Goal: Complete application form

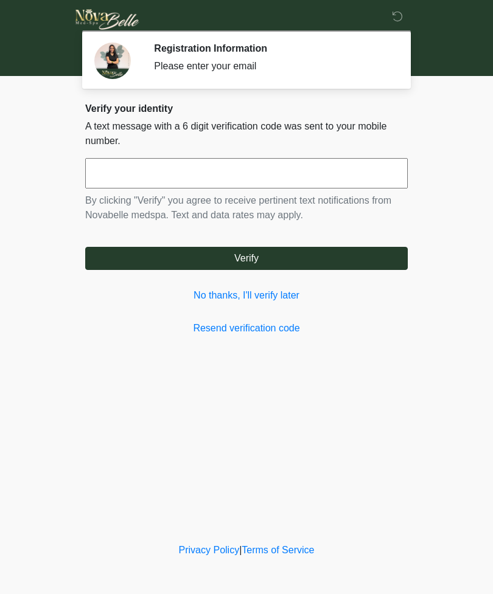
click at [259, 164] on input "text" at bounding box center [246, 173] width 322 height 30
type input "******"
click at [268, 256] on button "Verify" at bounding box center [246, 258] width 322 height 23
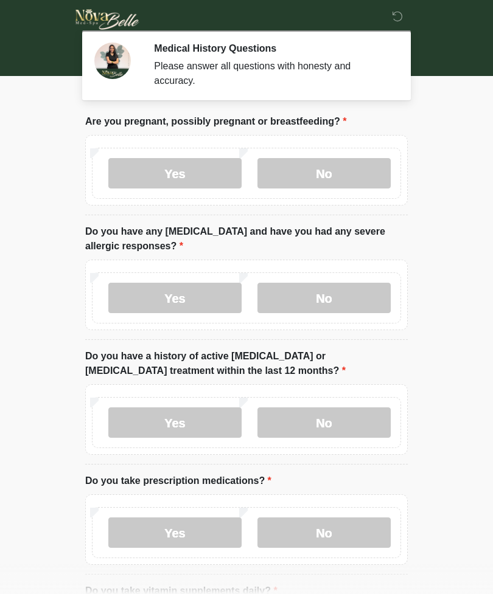
click at [339, 168] on label "No" at bounding box center [323, 173] width 133 height 30
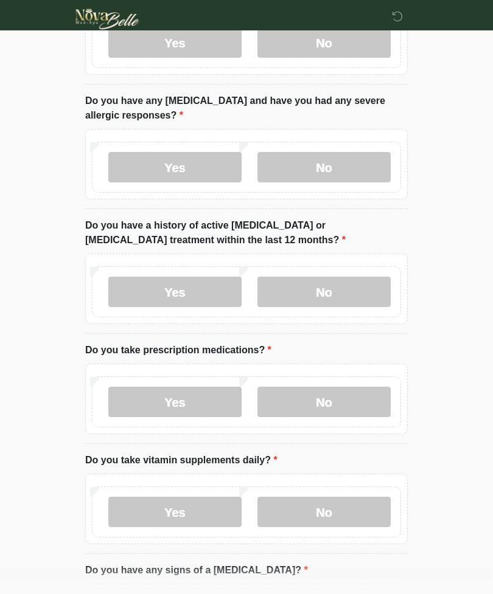
scroll to position [131, 0]
click at [342, 163] on label "No" at bounding box center [323, 167] width 133 height 30
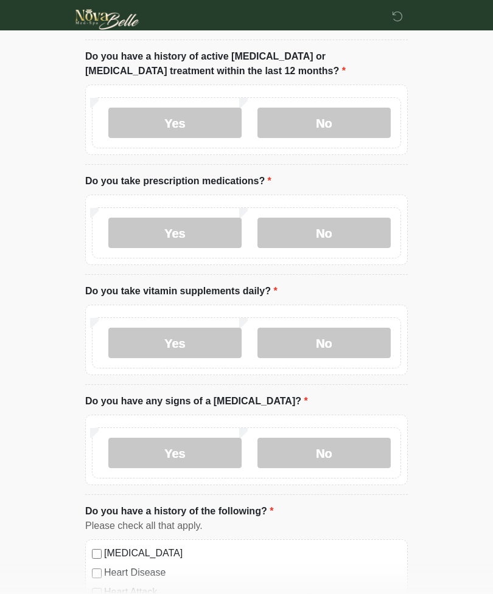
scroll to position [303, 0]
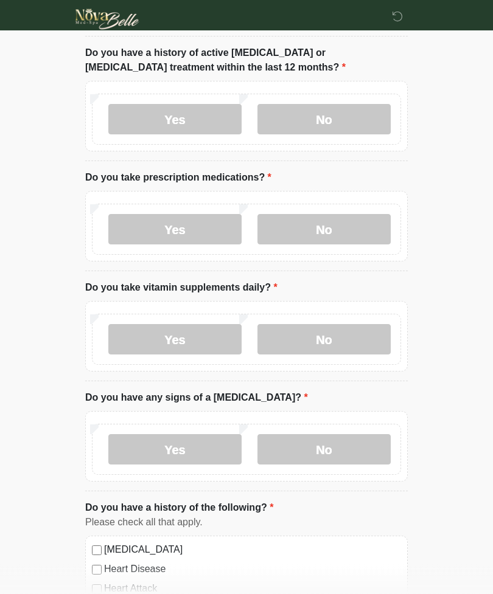
click at [356, 105] on label "No" at bounding box center [323, 120] width 133 height 30
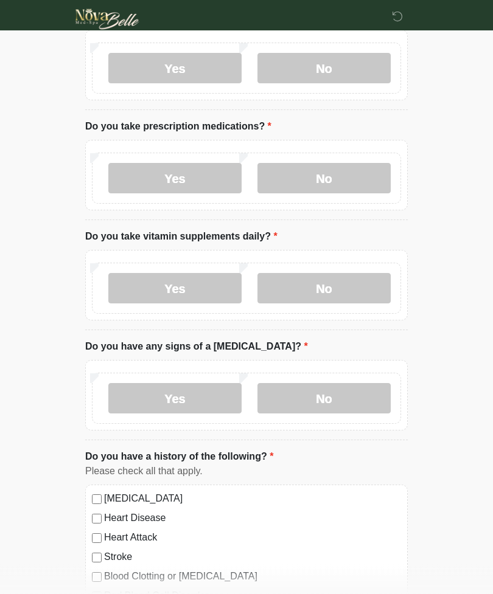
scroll to position [358, 0]
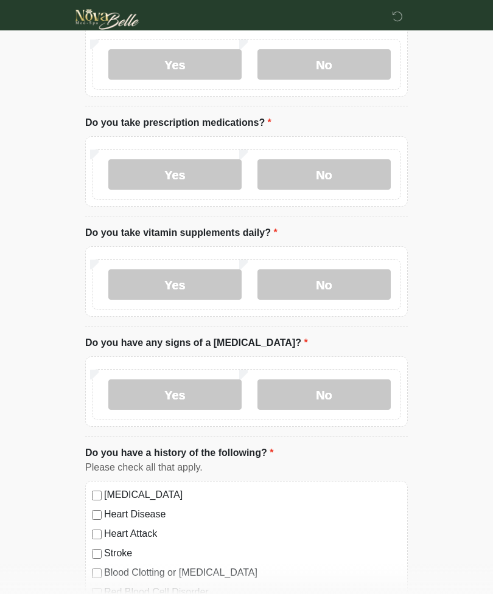
click at [340, 169] on label "No" at bounding box center [323, 174] width 133 height 30
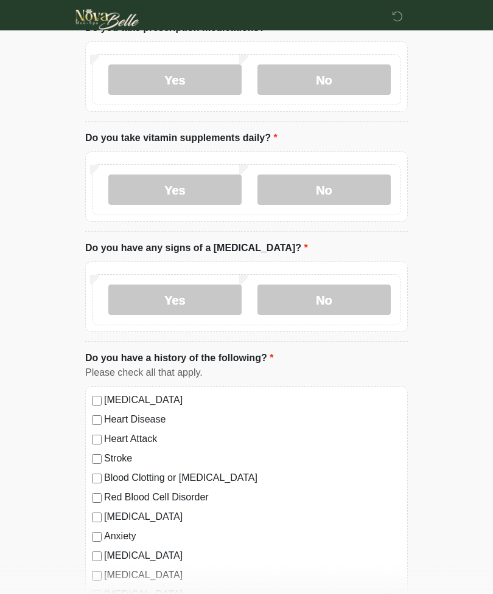
scroll to position [455, 0]
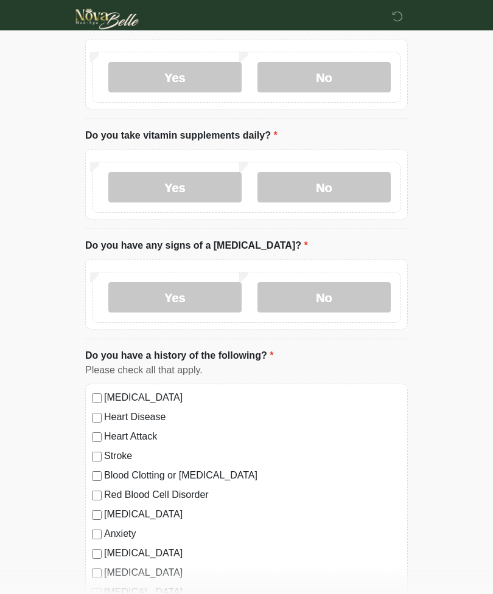
click at [349, 178] on label "No" at bounding box center [323, 188] width 133 height 30
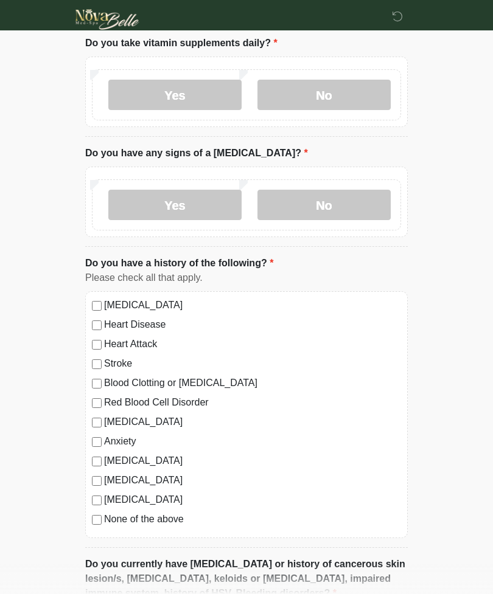
scroll to position [551, 0]
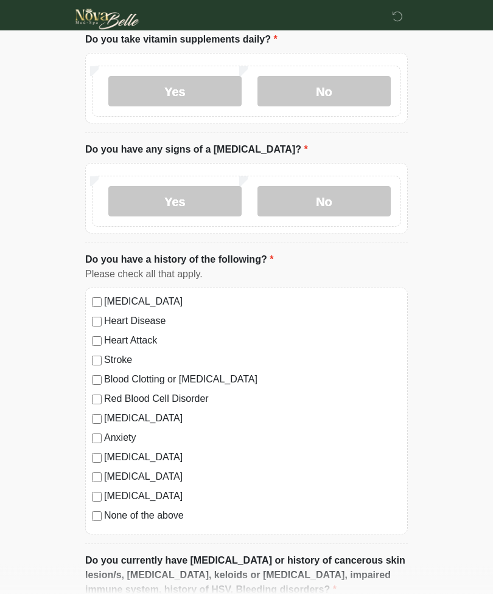
click at [346, 187] on label "No" at bounding box center [323, 202] width 133 height 30
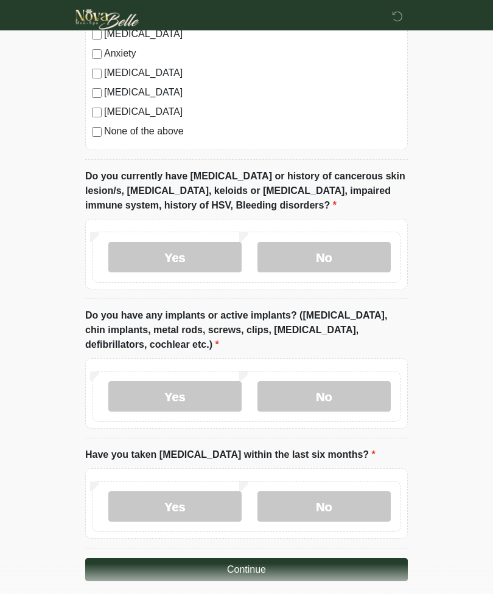
scroll to position [938, 0]
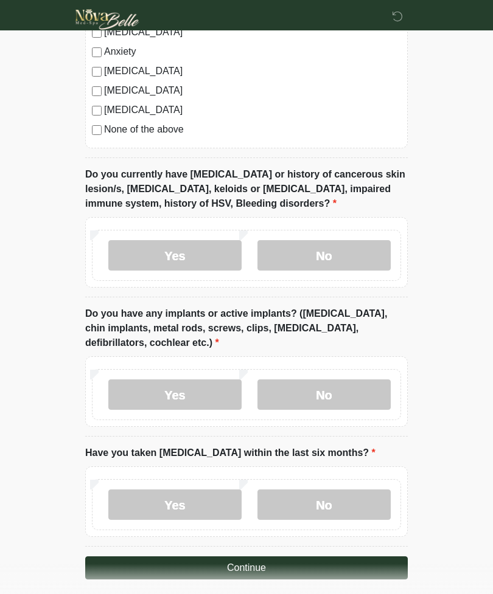
click at [315, 241] on label "No" at bounding box center [323, 255] width 133 height 30
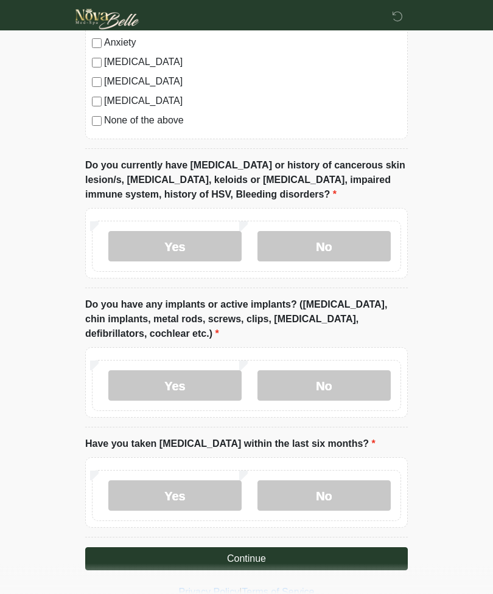
scroll to position [947, 0]
click at [316, 378] on label "No" at bounding box center [323, 386] width 133 height 30
click at [324, 487] on label "No" at bounding box center [323, 496] width 133 height 30
click at [274, 551] on button "Continue" at bounding box center [246, 559] width 322 height 23
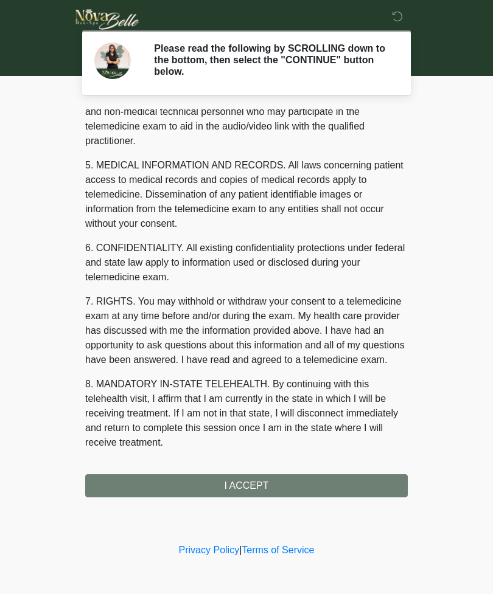
scroll to position [355, 0]
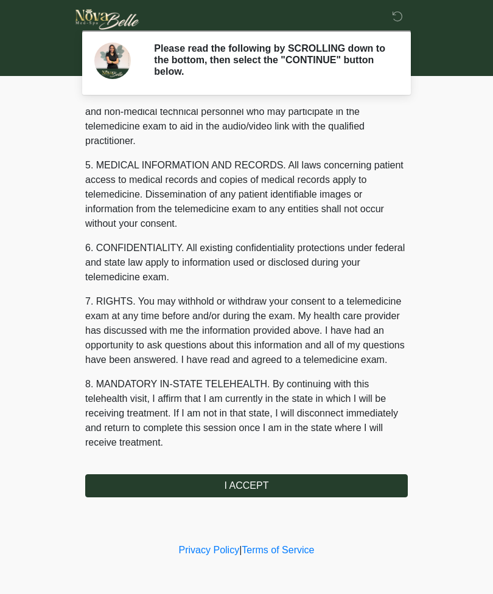
click at [275, 476] on button "I ACCEPT" at bounding box center [246, 486] width 322 height 23
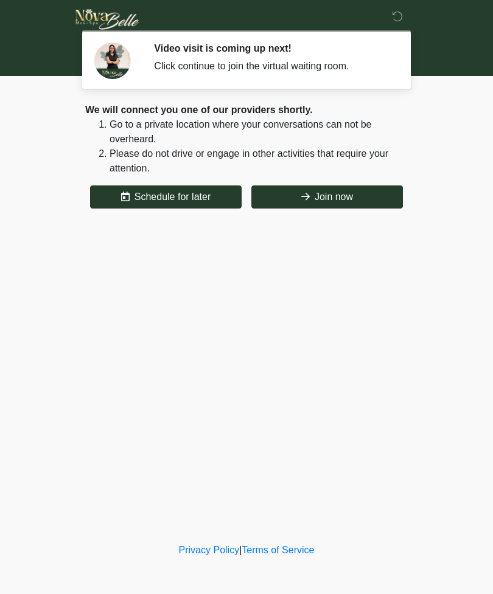
click at [343, 193] on button "Join now" at bounding box center [327, 197] width 152 height 23
